Goal: Task Accomplishment & Management: Complete application form

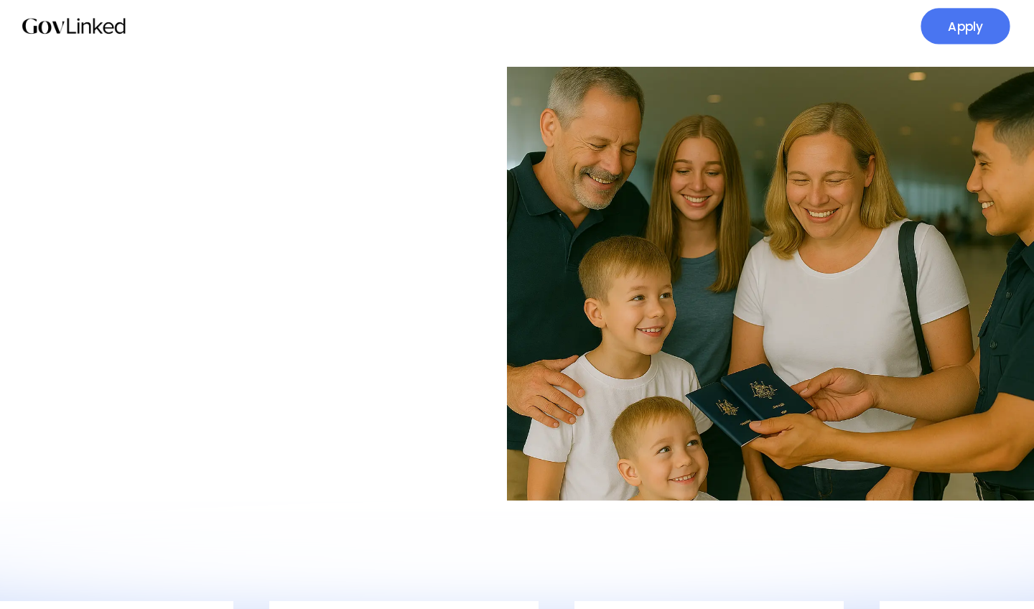
click at [969, 44] on link "Apply" at bounding box center [964, 26] width 89 height 37
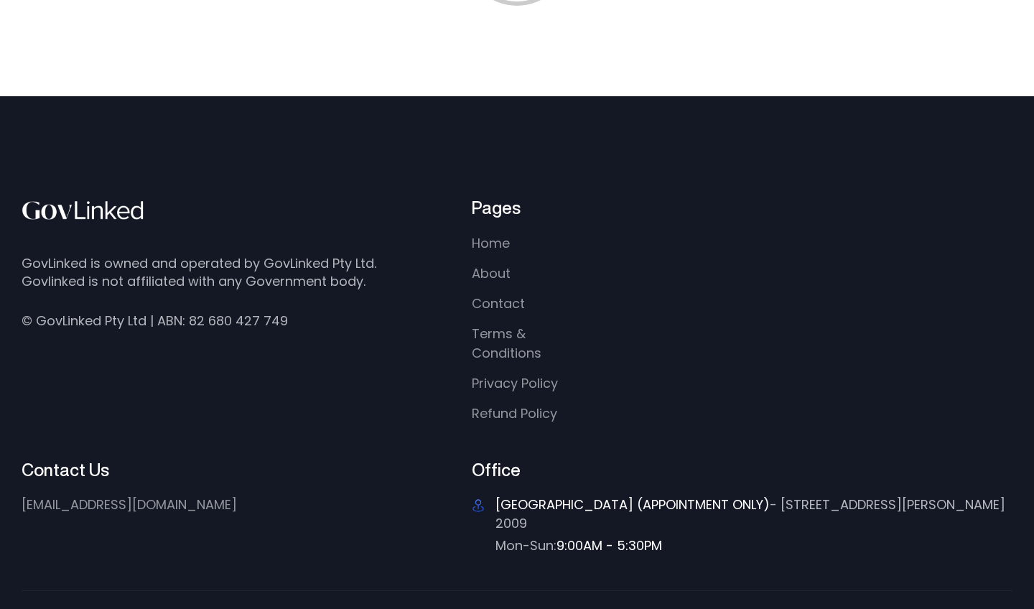
scroll to position [233, 0]
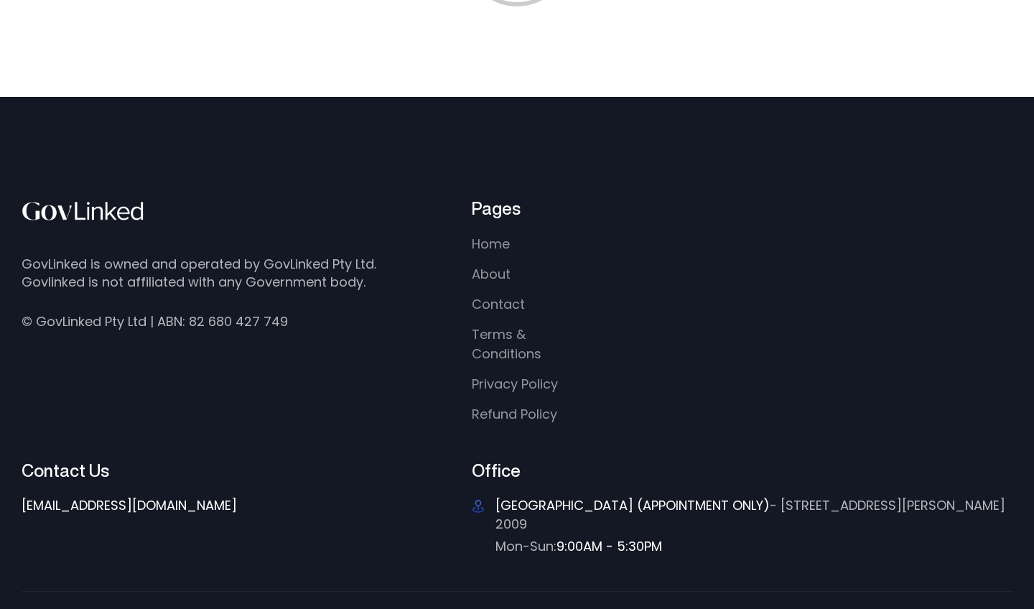
click at [159, 504] on link "[EMAIL_ADDRESS][DOMAIN_NAME]" at bounding box center [129, 505] width 215 height 18
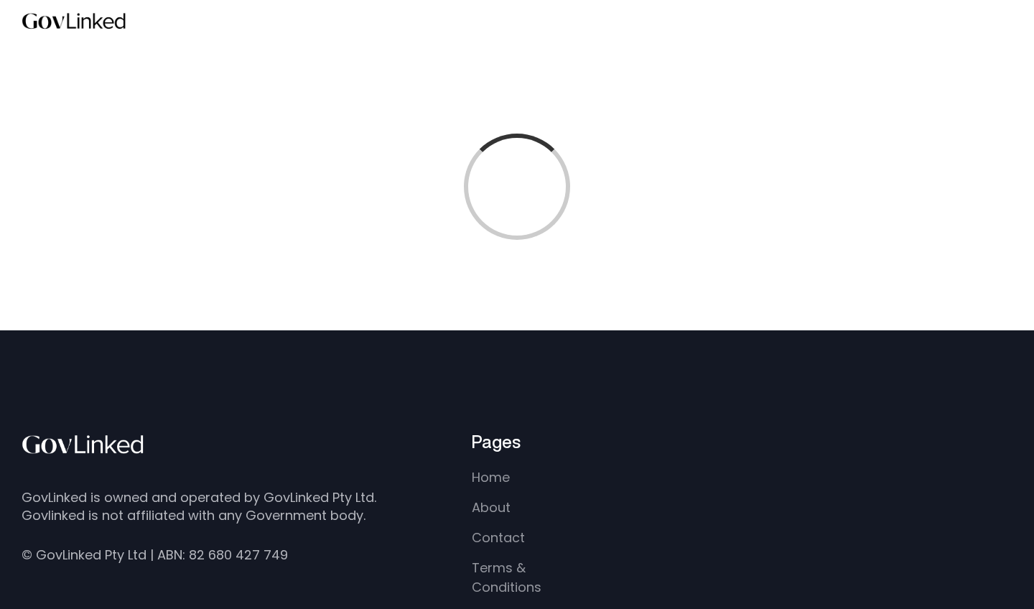
scroll to position [0, 0]
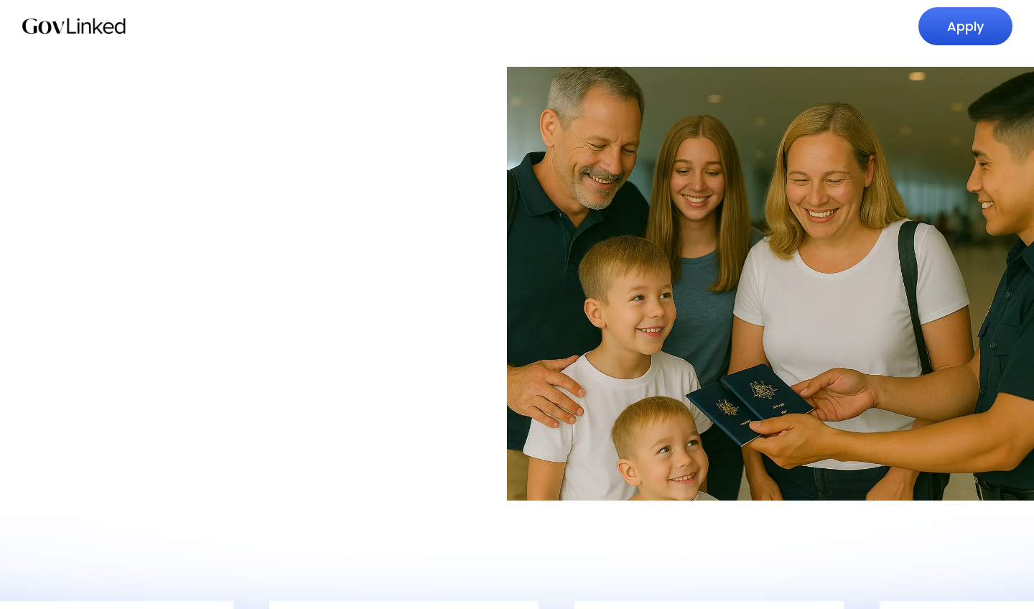
click at [576, 95] on img at bounding box center [776, 284] width 538 height 434
